Goal: Navigation & Orientation: Find specific page/section

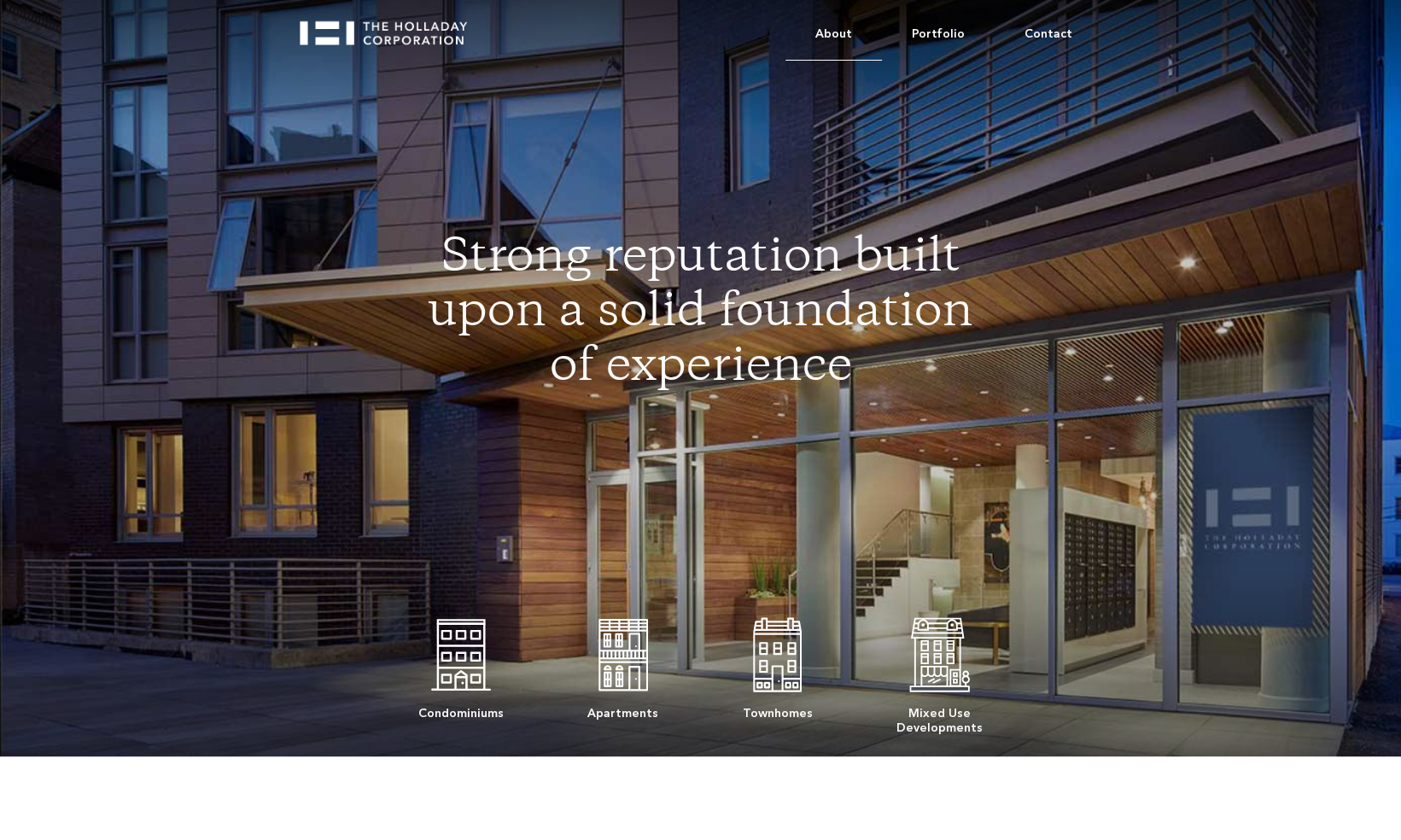
click at [835, 33] on link "About" at bounding box center [834, 34] width 96 height 52
click at [847, 31] on link "About" at bounding box center [834, 34] width 96 height 52
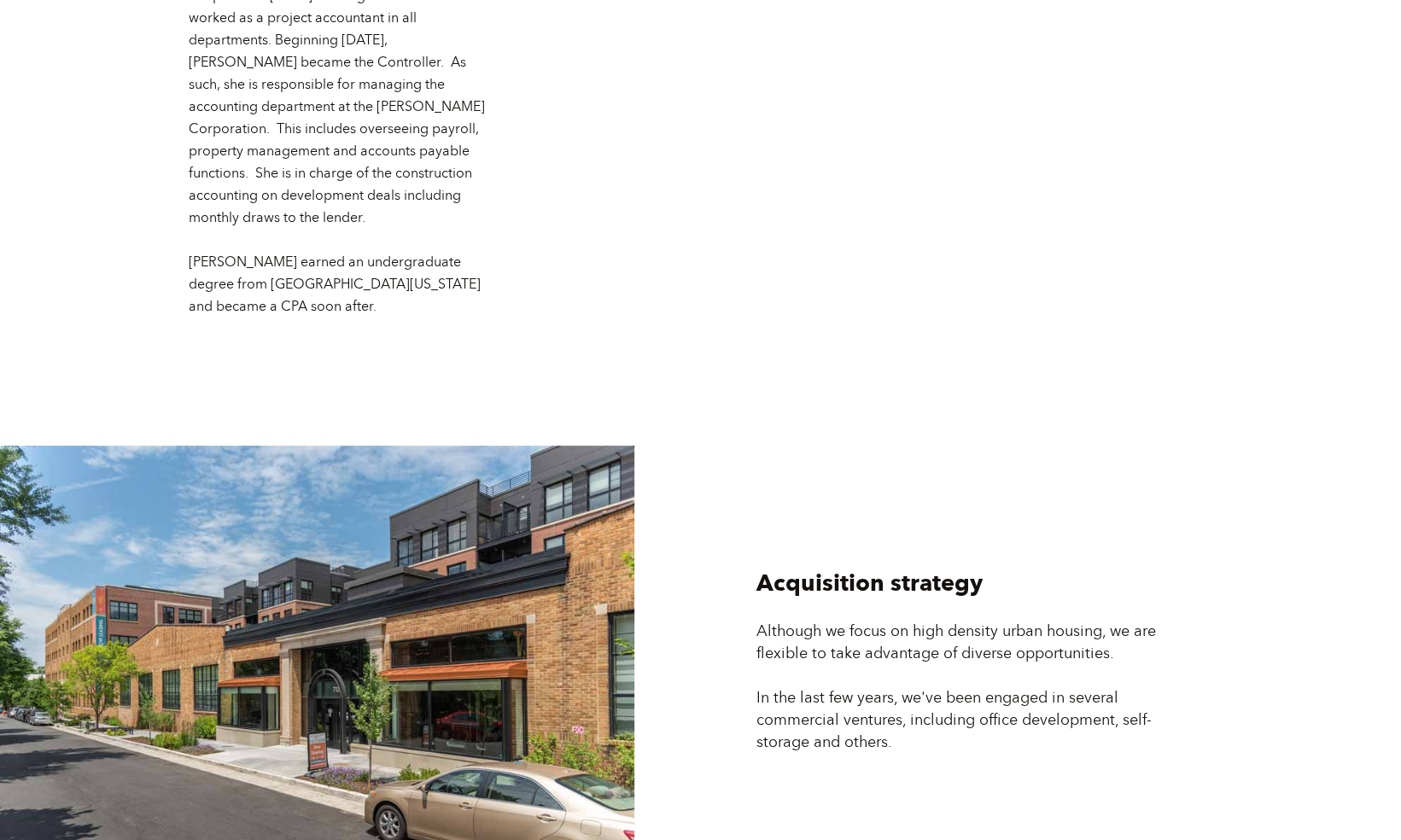
scroll to position [4559, 0]
